Goal: Find specific page/section: Find specific page/section

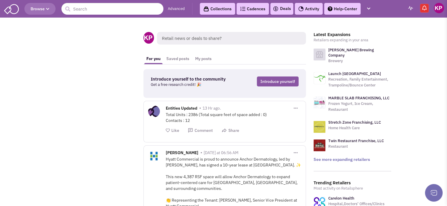
click at [286, 6] on link "Deals" at bounding box center [282, 8] width 18 height 7
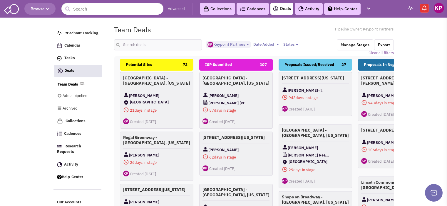
select select "1896"
select select
drag, startPoint x: 0, startPoint y: 0, endPoint x: 141, endPoint y: 47, distance: 148.5
click at [141, 47] on input "text" at bounding box center [158, 44] width 88 height 11
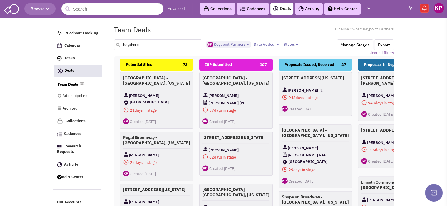
type input "bayshore"
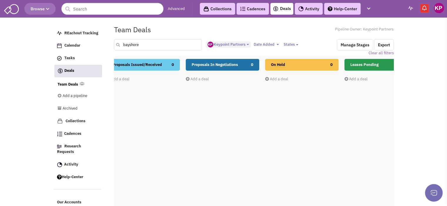
scroll to position [0, 0]
